Goal: Task Accomplishment & Management: Manage account settings

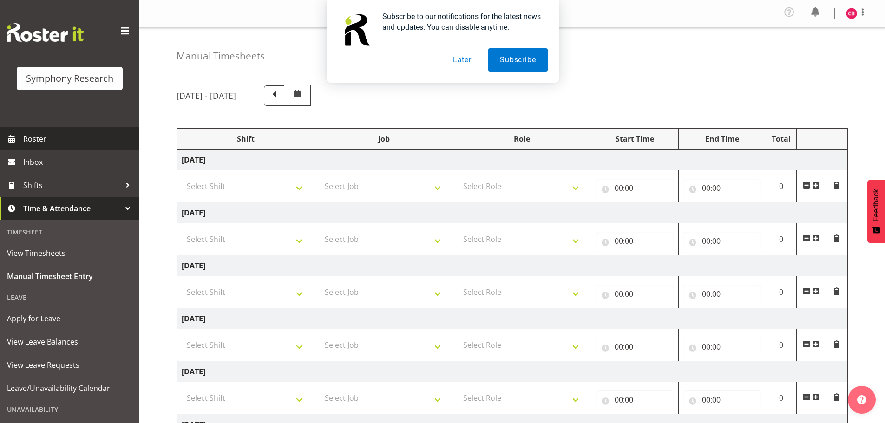
click at [43, 142] on span "Roster" at bounding box center [78, 139] width 111 height 14
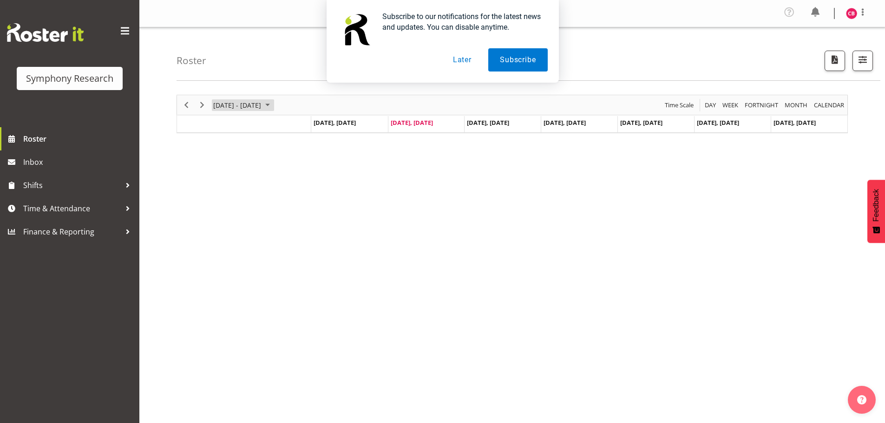
click at [257, 105] on span "[DATE] - [DATE]" at bounding box center [237, 105] width 50 height 12
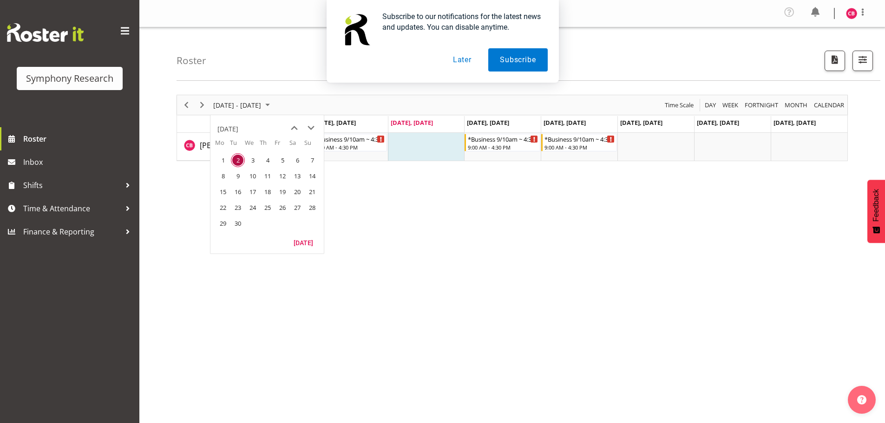
click at [519, 223] on div "[DATE] - [DATE] [DATE] Day Week Fortnight Month calendar Month Agenda Time Scal…" at bounding box center [531, 274] width 708 height 372
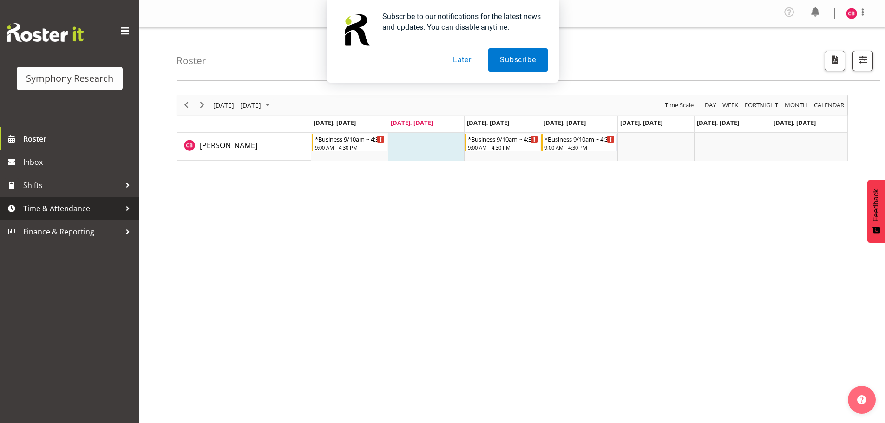
click at [63, 208] on span "Time & Attendance" at bounding box center [72, 209] width 98 height 14
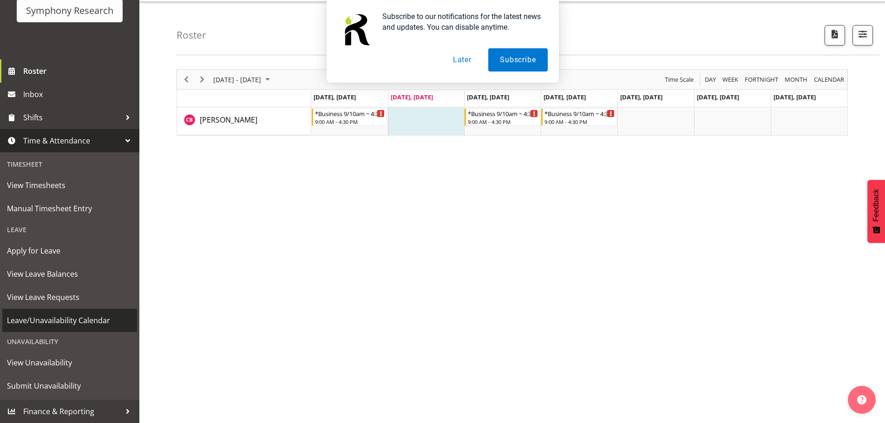
scroll to position [36, 0]
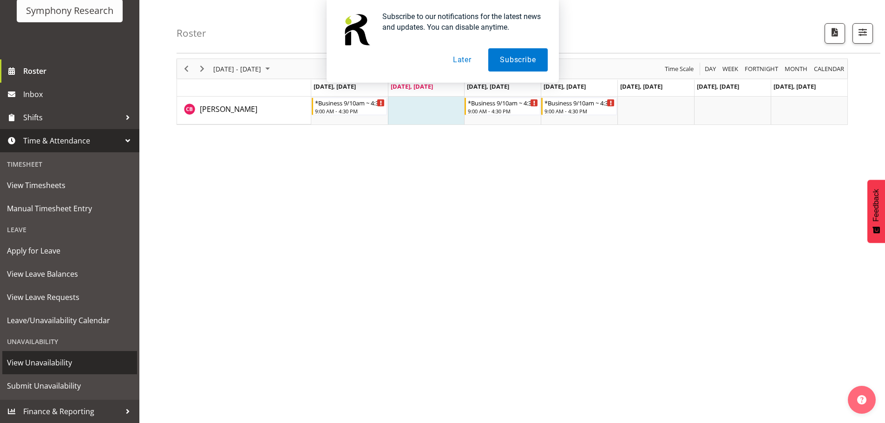
click at [67, 364] on span "View Unavailability" at bounding box center [69, 363] width 125 height 14
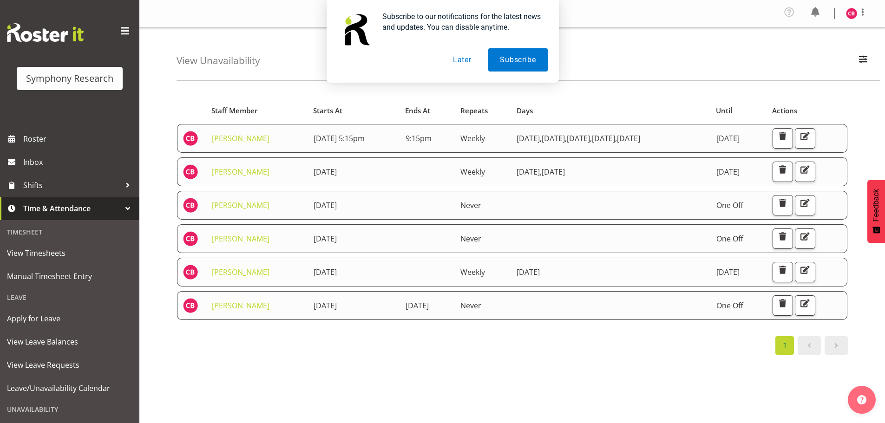
click at [703, 332] on div "Starts At Staff Member Starts At Ends At Repeats Days Until Actions Catherine B…" at bounding box center [512, 226] width 671 height 258
click at [811, 308] on span "button" at bounding box center [805, 303] width 12 height 12
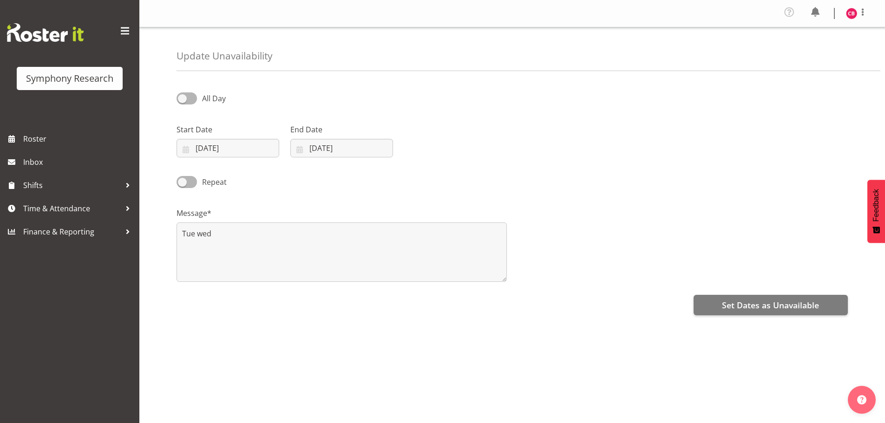
select select "8"
select select "2025"
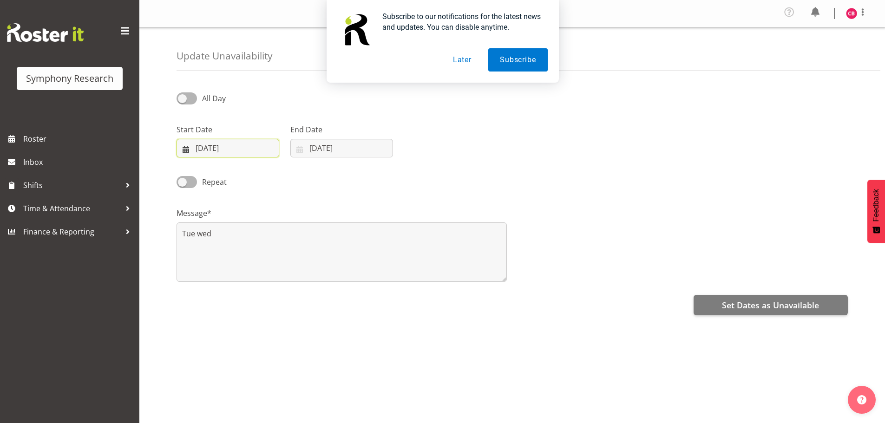
click at [236, 156] on input "09/09/2025" at bounding box center [228, 148] width 103 height 19
click at [213, 228] on span "1" at bounding box center [214, 224] width 4 height 9
click at [222, 149] on input "01/09/2025" at bounding box center [228, 148] width 103 height 19
click at [213, 241] on span "8" at bounding box center [214, 241] width 4 height 9
type input "08/09/2025"
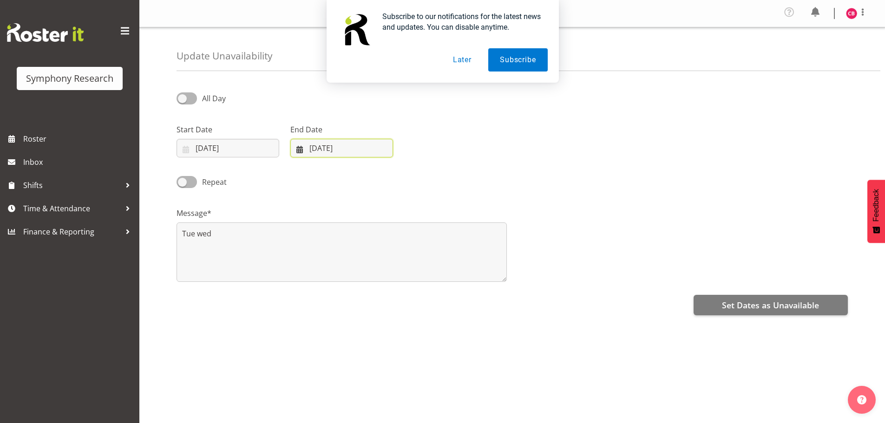
click at [347, 147] on input "10/09/2025" at bounding box center [341, 148] width 103 height 19
click at [385, 240] on span "11" at bounding box center [382, 241] width 7 height 9
type input "11/09/2025"
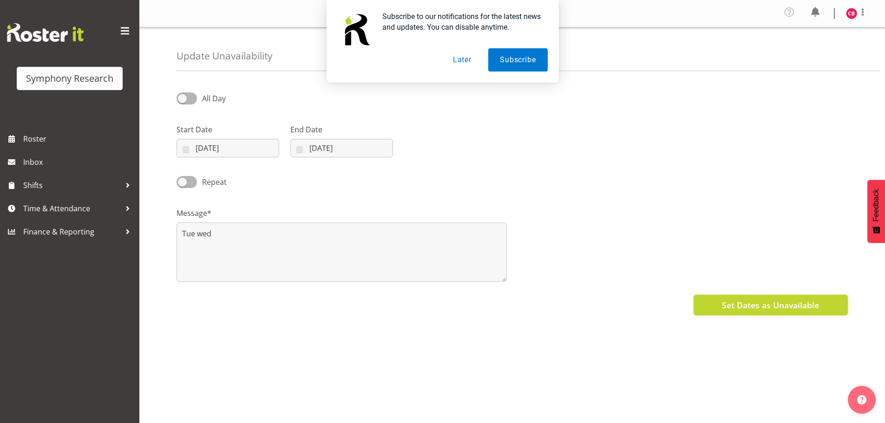
click at [729, 306] on span "Set Dates as Unavailable" at bounding box center [770, 305] width 97 height 12
